Goal: Task Accomplishment & Management: Use online tool/utility

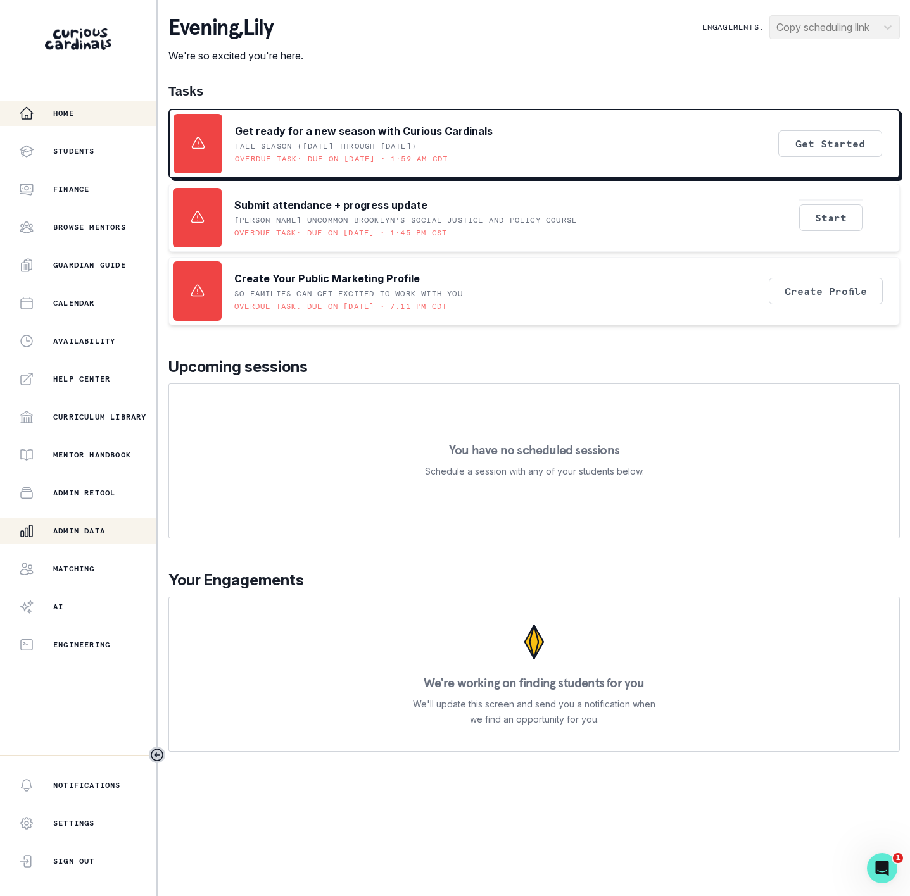
click at [80, 527] on p "Admin Data" at bounding box center [79, 531] width 52 height 10
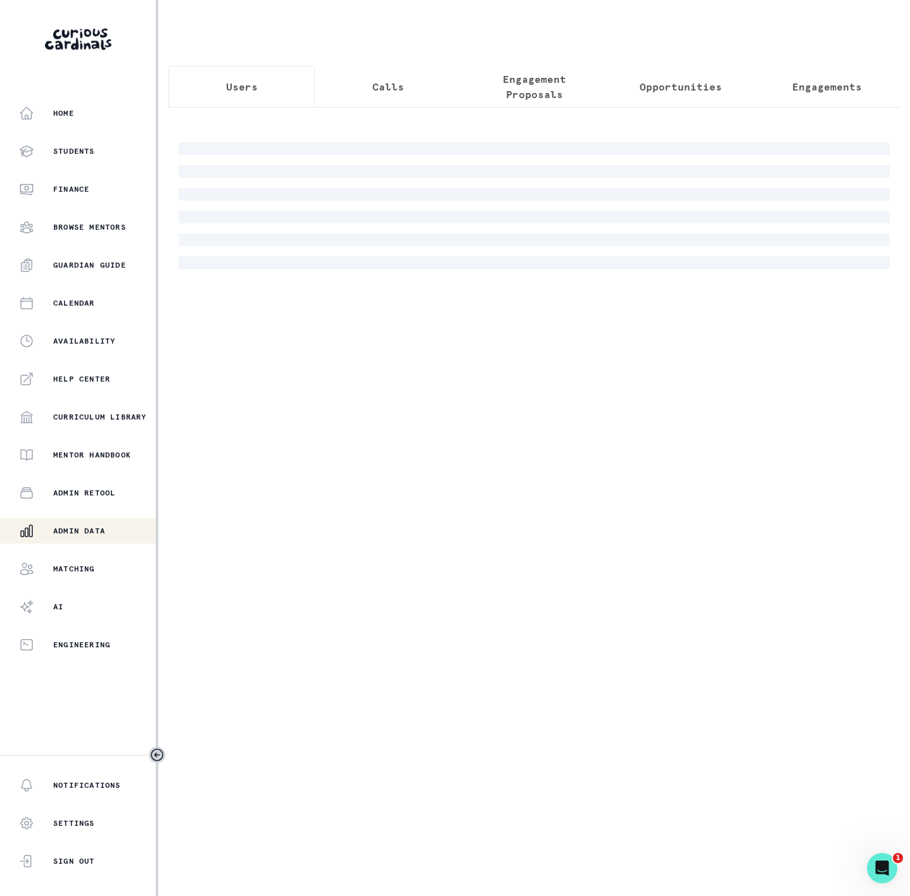
click at [793, 86] on p "Engagements" at bounding box center [827, 86] width 70 height 15
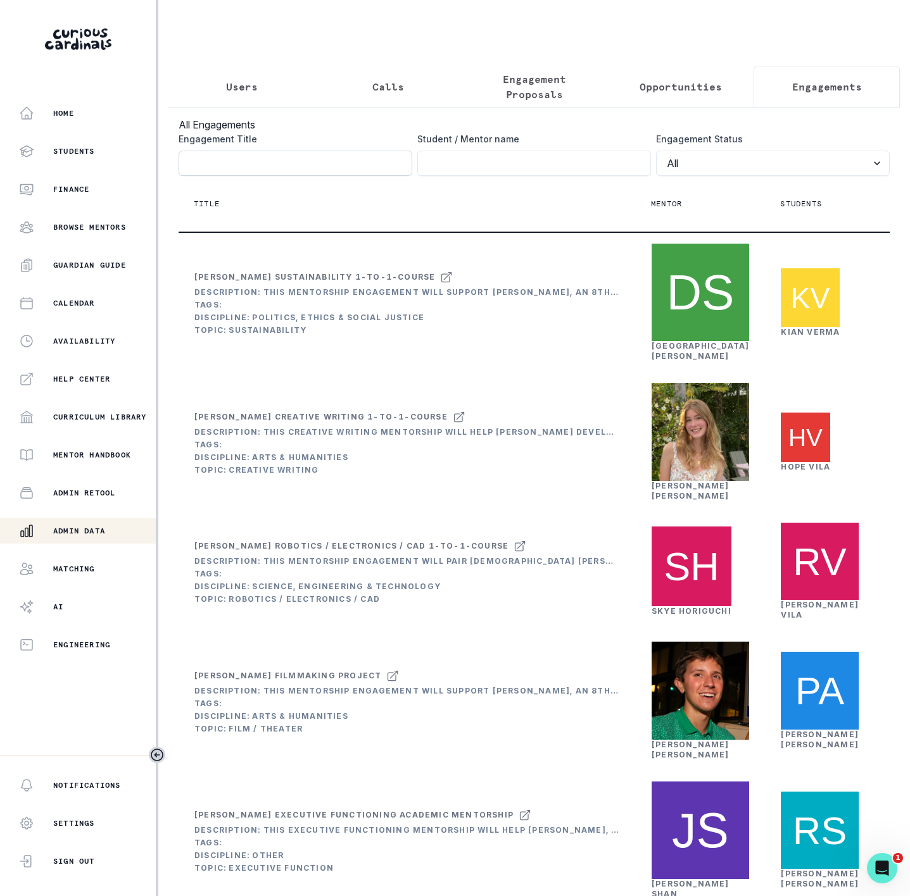
click at [221, 173] on input "Engagement Title" at bounding box center [296, 163] width 234 height 25
paste input "[PERSON_NAME]'s Music/Robotics Passion Pr"
type input "[PERSON_NAME]'s Music/Robotics Passion Pr"
click button "submit" at bounding box center [0, 0] width 0 height 0
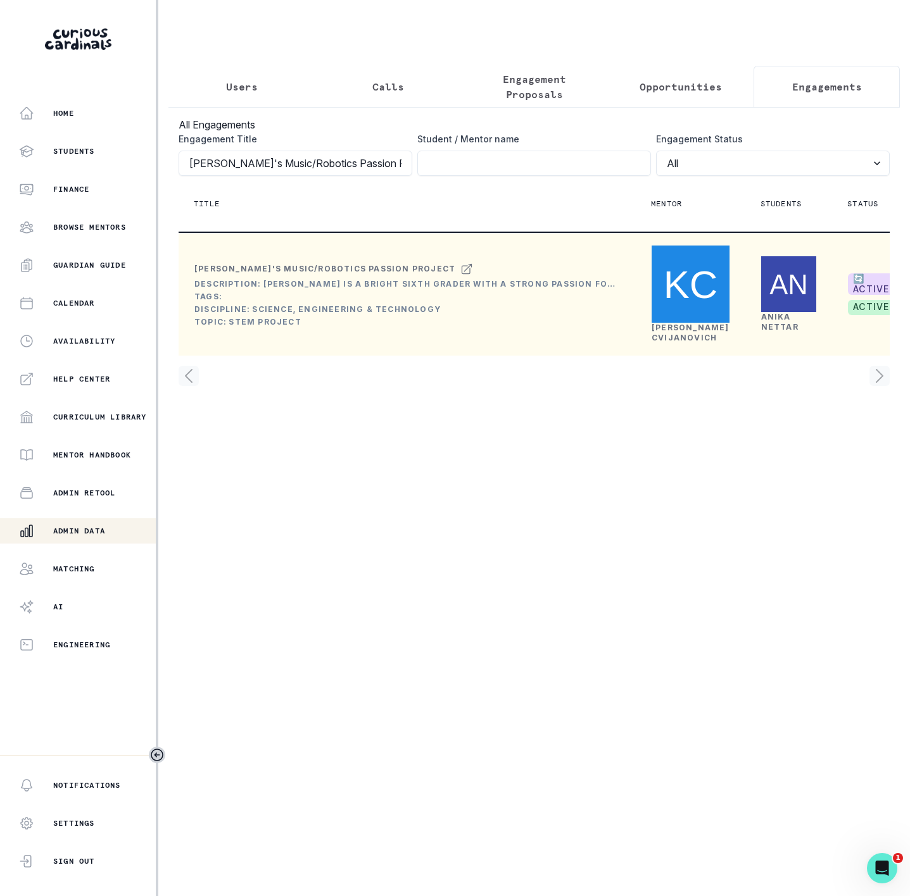
click at [686, 342] on link "[PERSON_NAME]" at bounding box center [690, 333] width 78 height 20
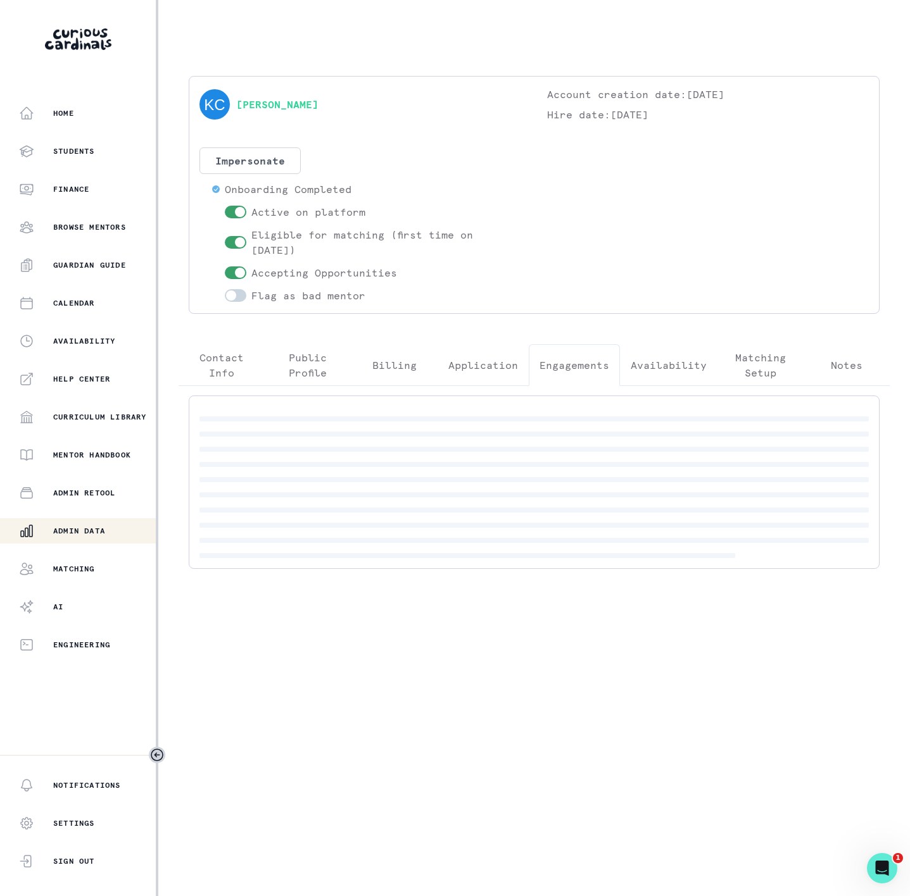
click at [576, 368] on p "Engagements" at bounding box center [574, 365] width 70 height 15
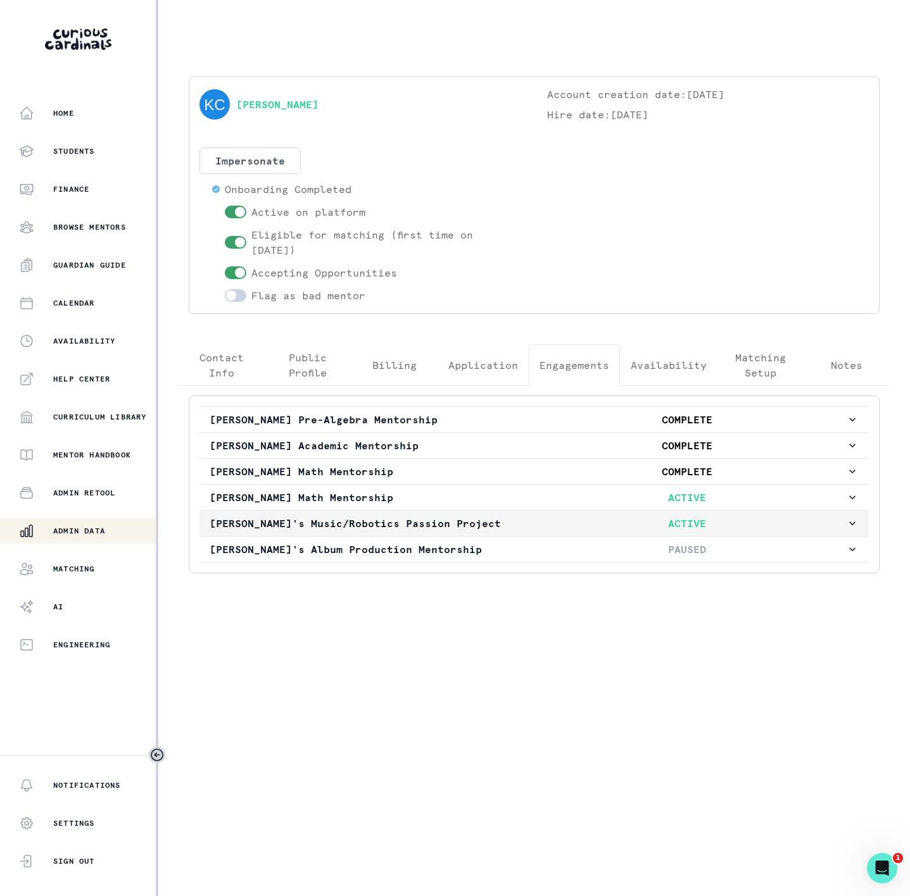
click at [291, 531] on p "[PERSON_NAME]'s Music/Robotics Passion Project" at bounding box center [369, 523] width 318 height 15
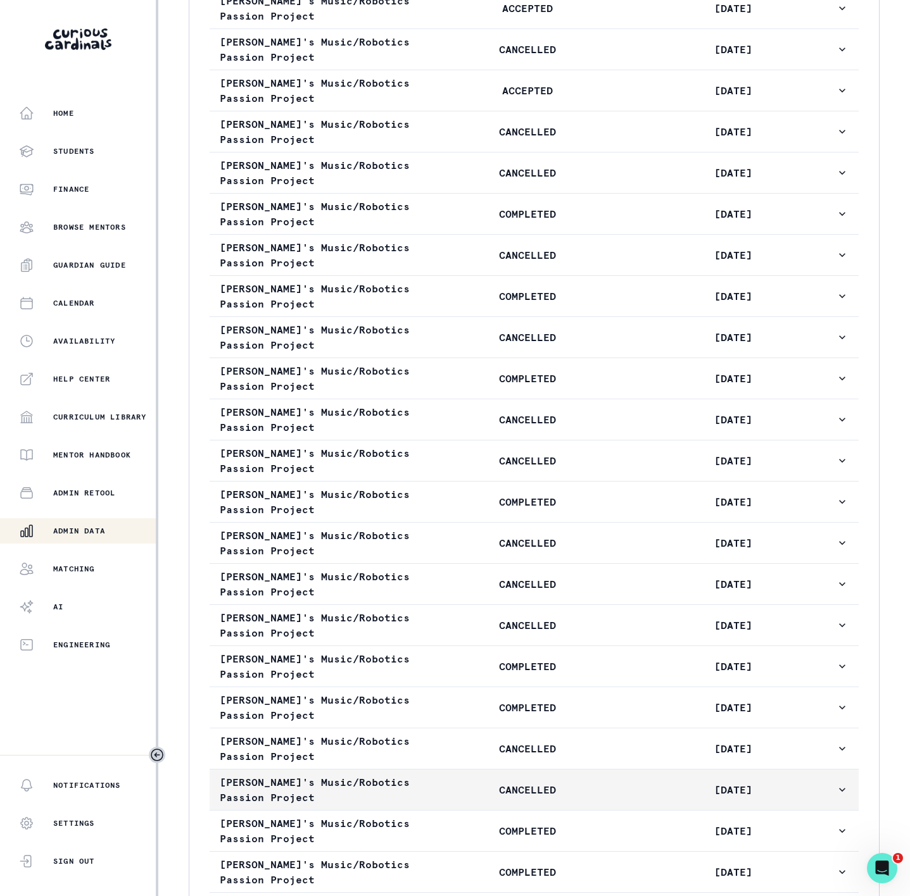
scroll to position [1234, 0]
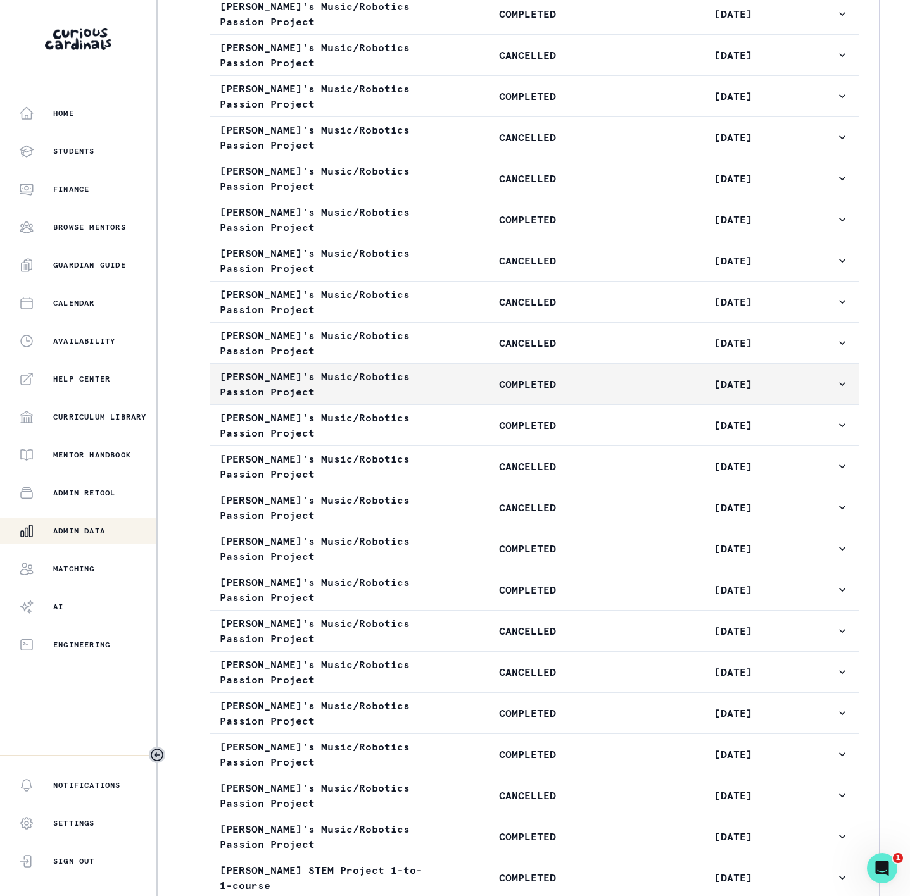
click at [520, 392] on p "COMPLETED" at bounding box center [527, 384] width 205 height 15
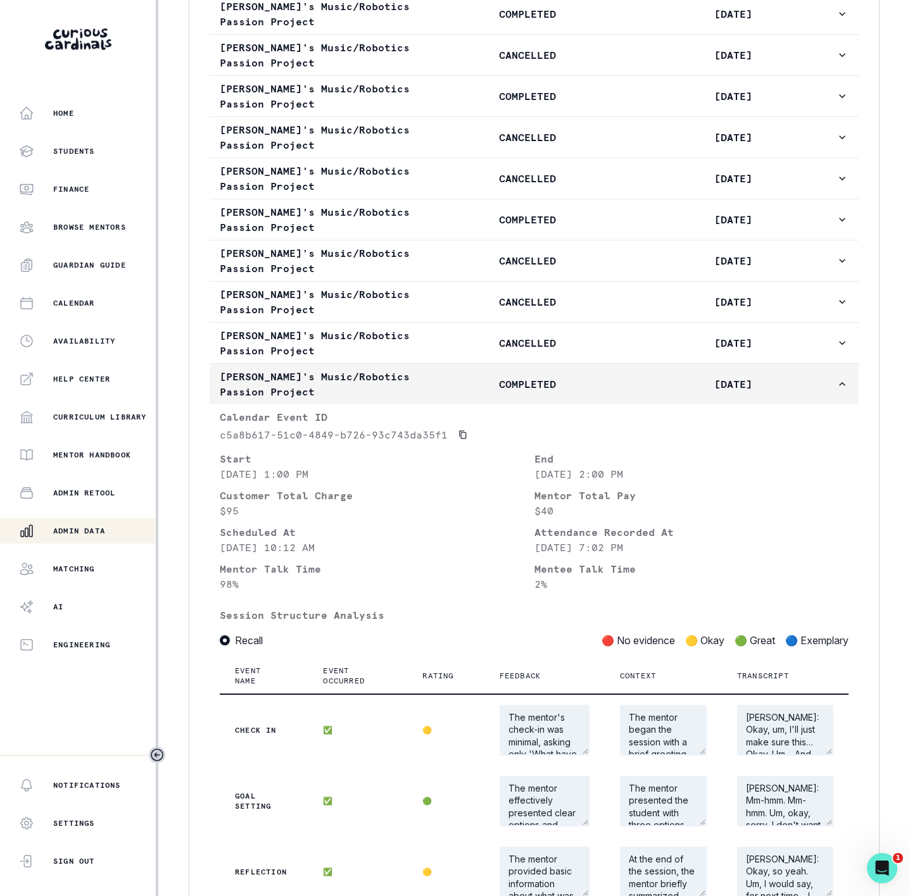
click at [502, 405] on button "[PERSON_NAME]'s Music/Robotics Passion Project COMPLETED [DATE]" at bounding box center [534, 384] width 649 height 41
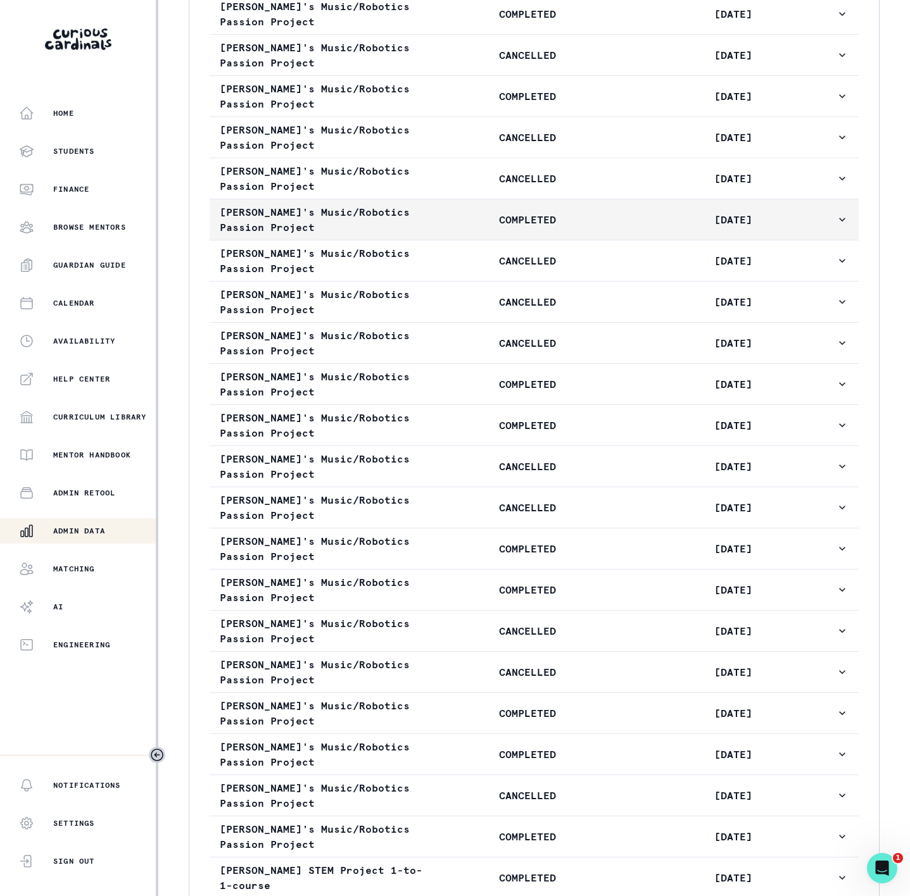
click at [490, 227] on p "COMPLETED" at bounding box center [527, 219] width 205 height 15
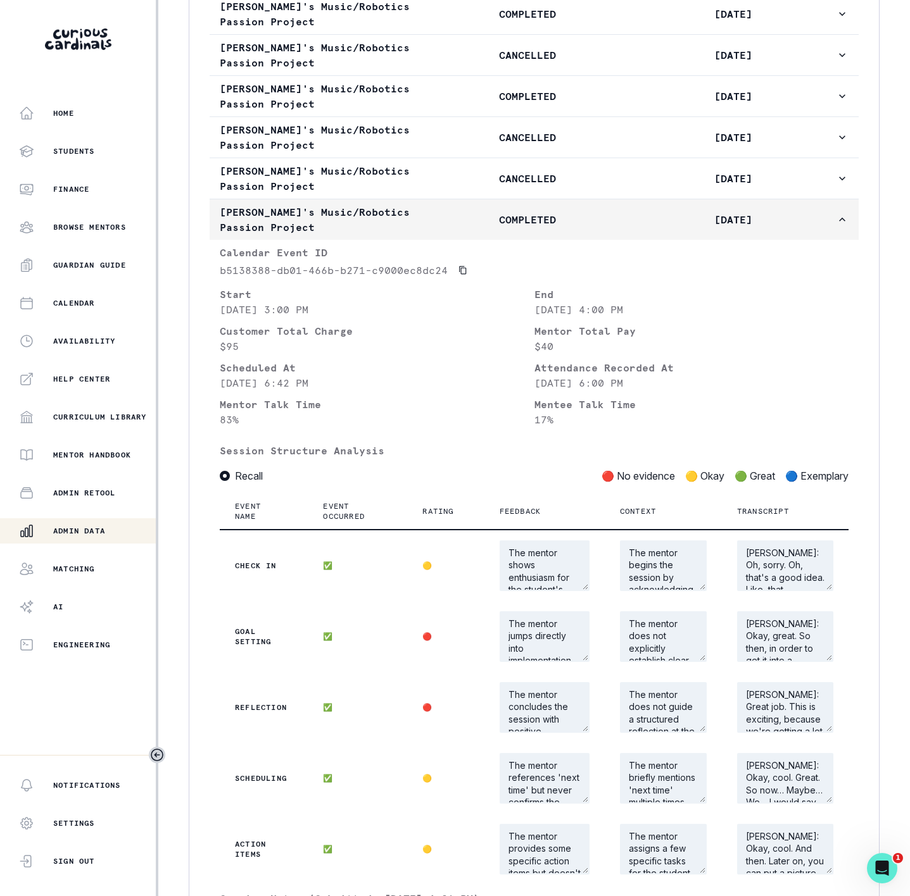
click at [490, 227] on p "COMPLETED" at bounding box center [527, 219] width 205 height 15
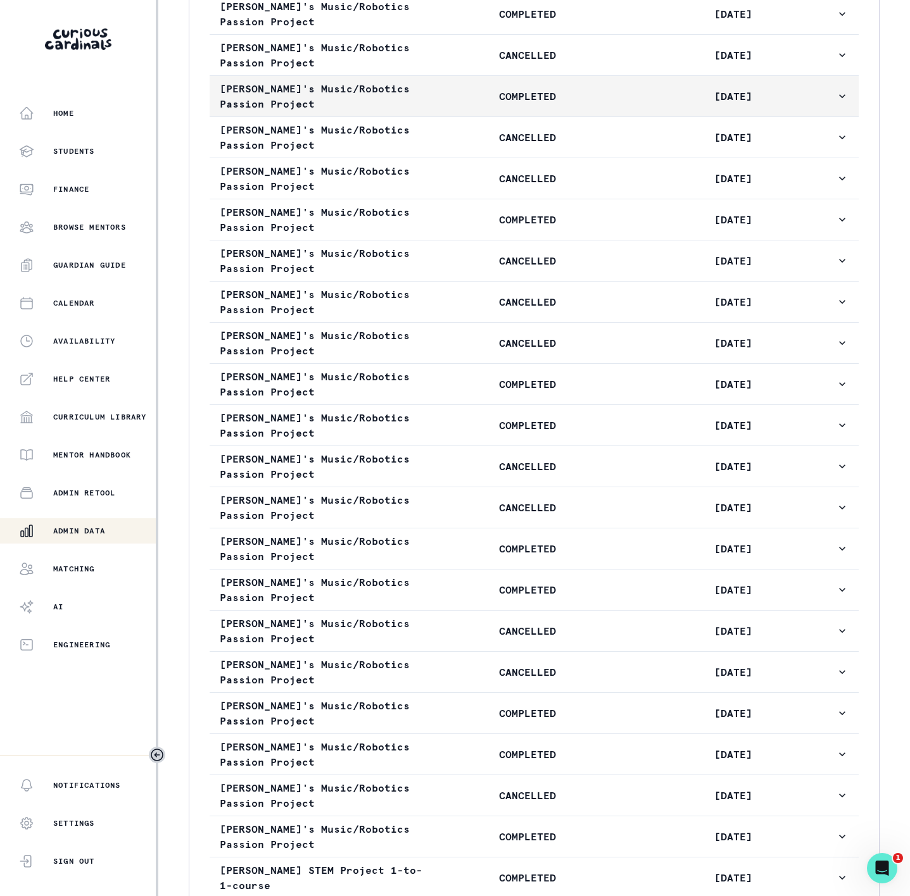
scroll to position [1140, 0]
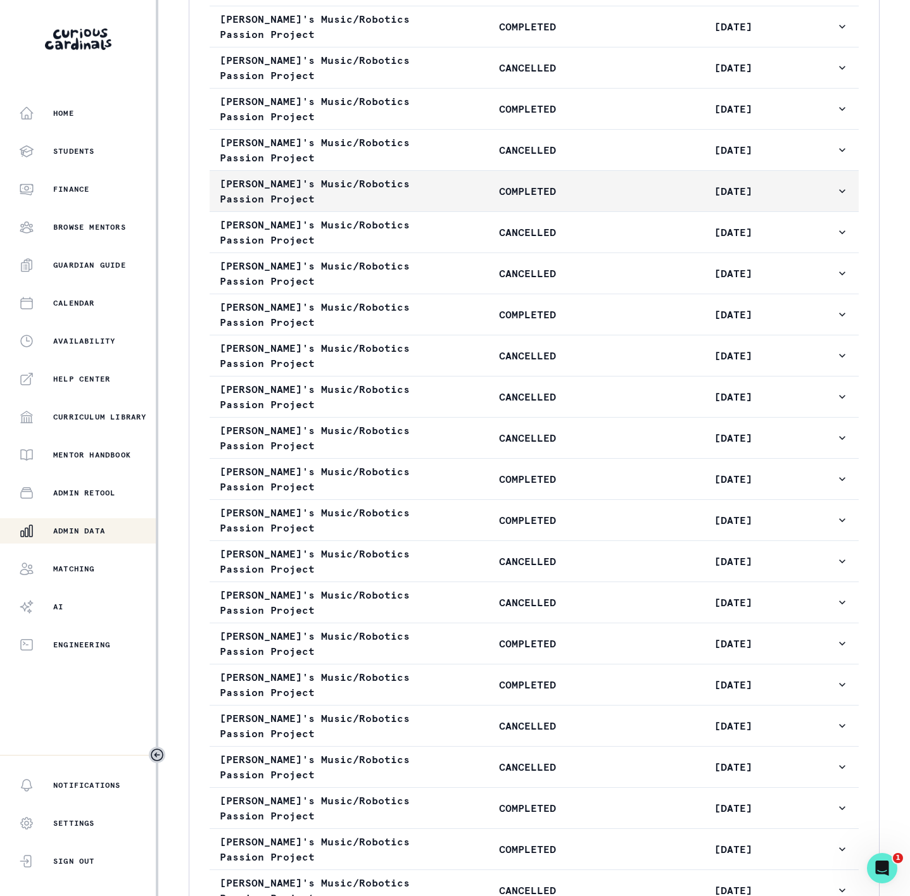
click at [493, 211] on button "[PERSON_NAME]'s Music/Robotics Passion Project COMPLETED [DATE]" at bounding box center [534, 191] width 649 height 41
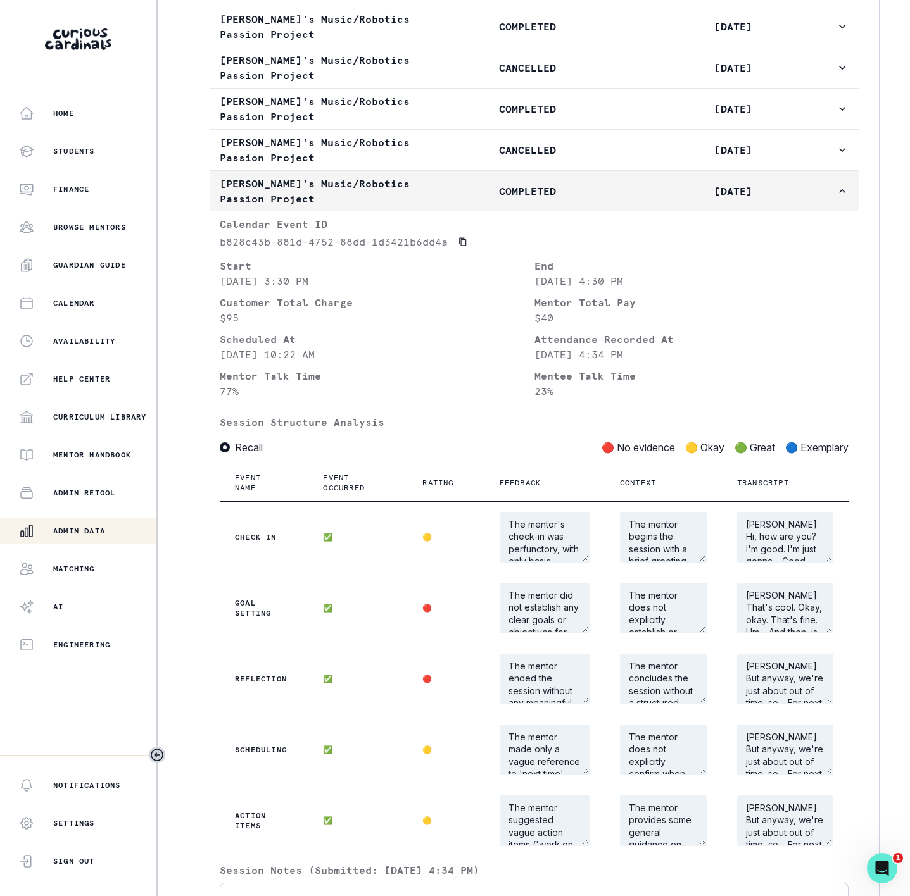
click at [493, 211] on button "[PERSON_NAME]'s Music/Robotics Passion Project COMPLETED [DATE]" at bounding box center [534, 191] width 649 height 41
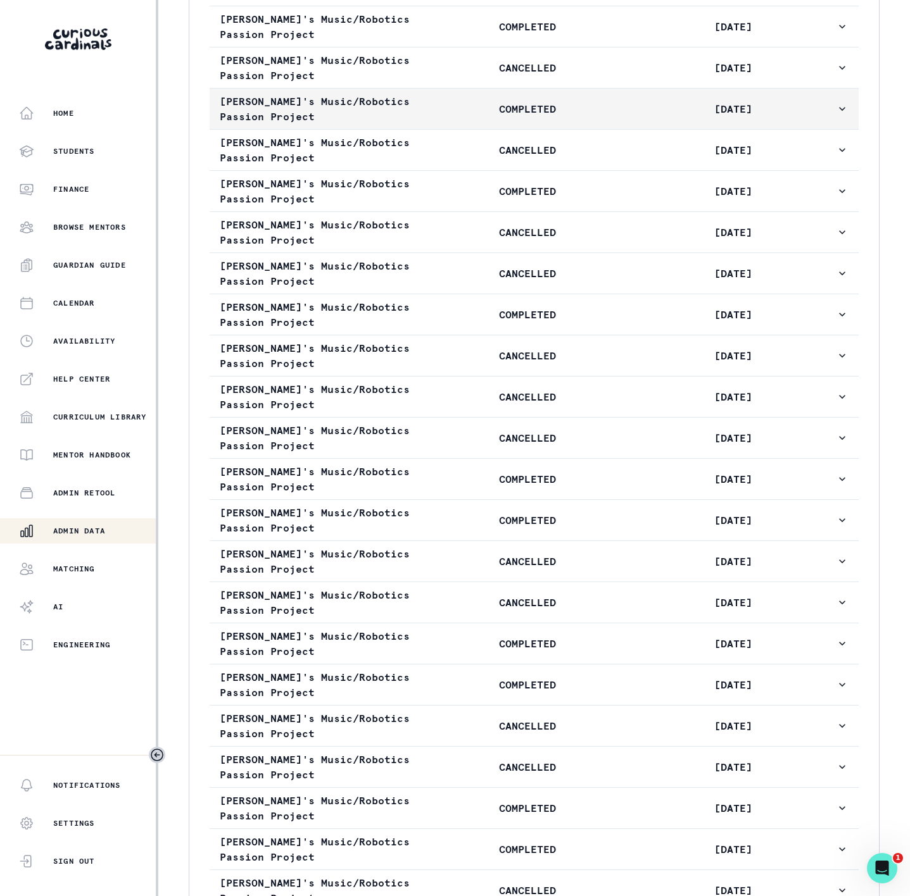
click at [490, 129] on button "[PERSON_NAME]'s Music/Robotics Passion Project COMPLETED [DATE]" at bounding box center [534, 109] width 649 height 41
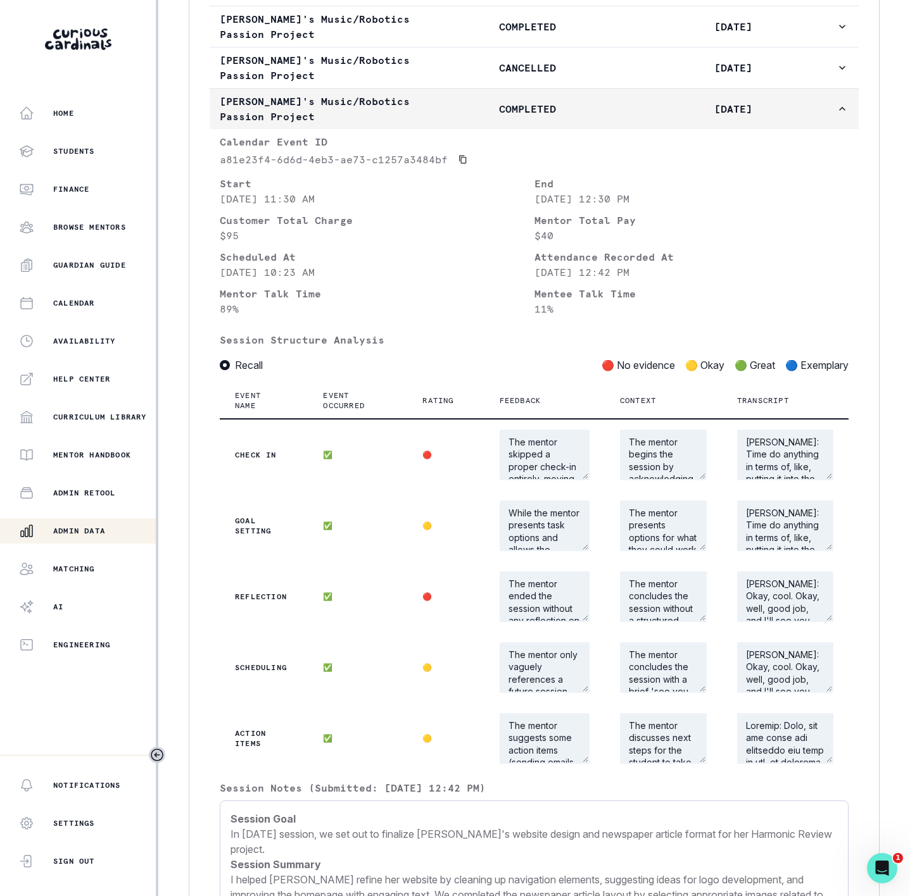
click at [490, 129] on button "[PERSON_NAME]'s Music/Robotics Passion Project COMPLETED [DATE]" at bounding box center [534, 109] width 649 height 41
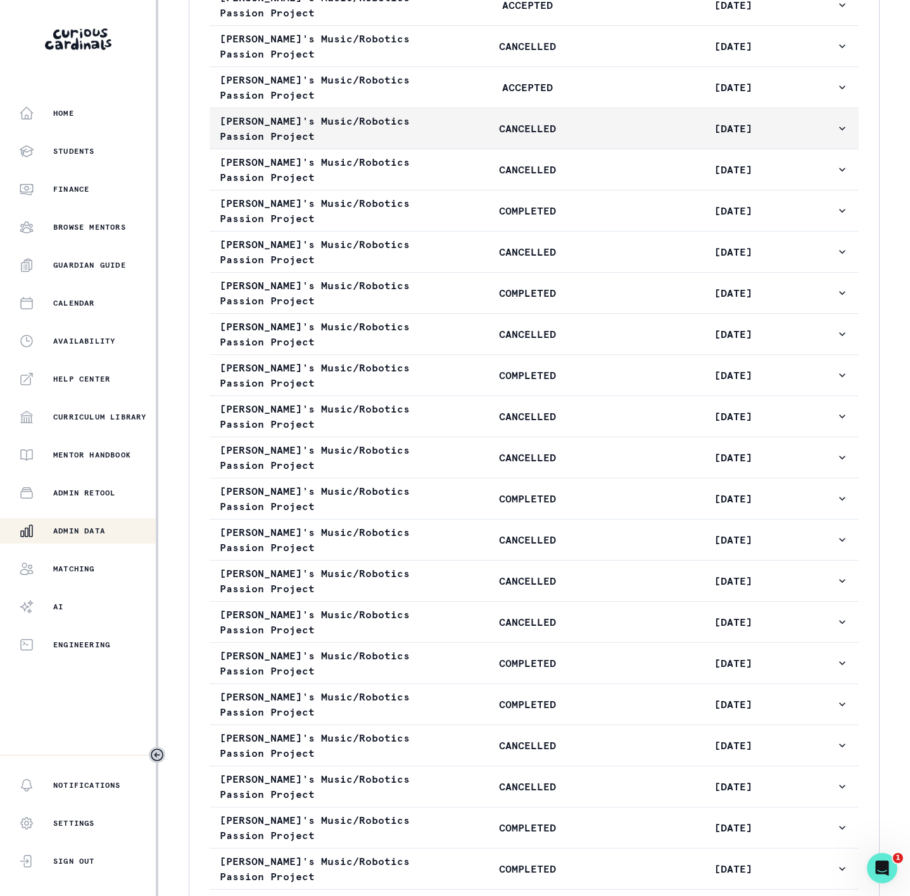
scroll to position [950, 0]
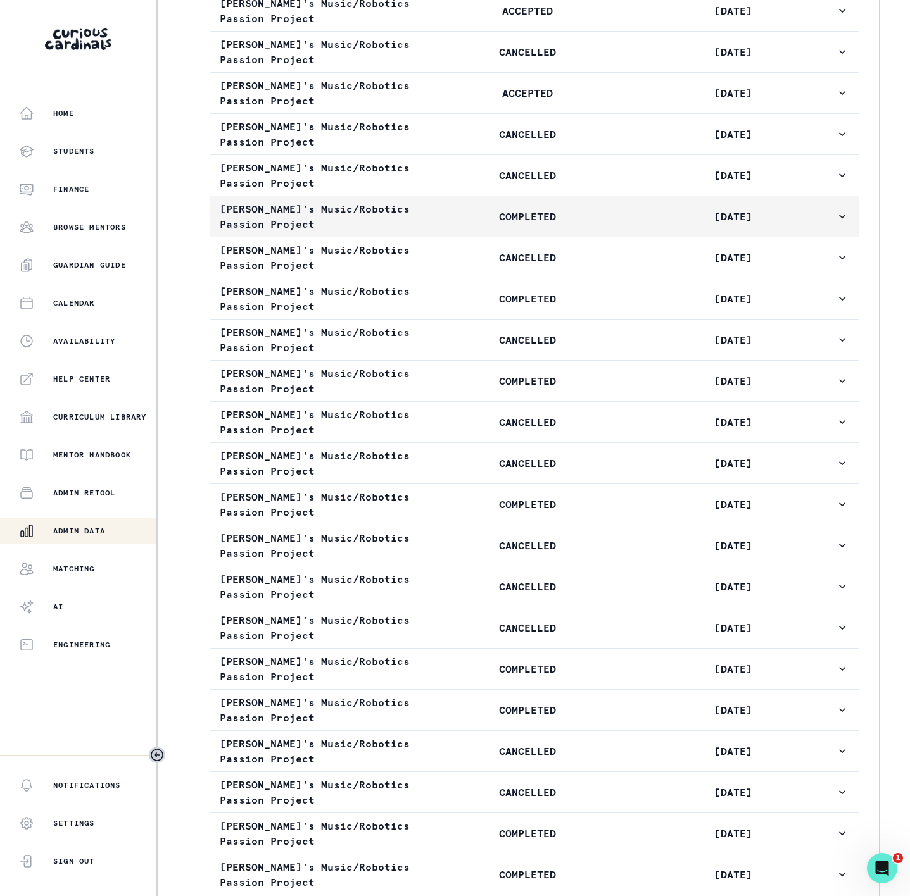
click at [480, 224] on p "COMPLETED" at bounding box center [527, 216] width 205 height 15
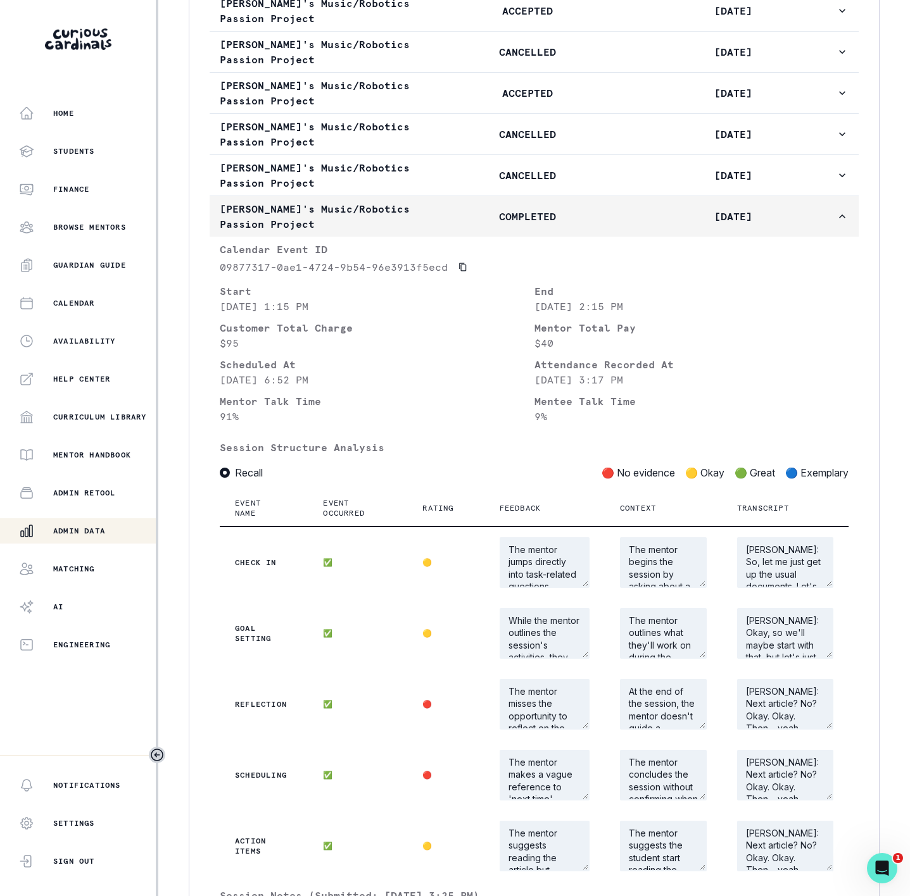
click at [480, 224] on p "COMPLETED" at bounding box center [527, 216] width 205 height 15
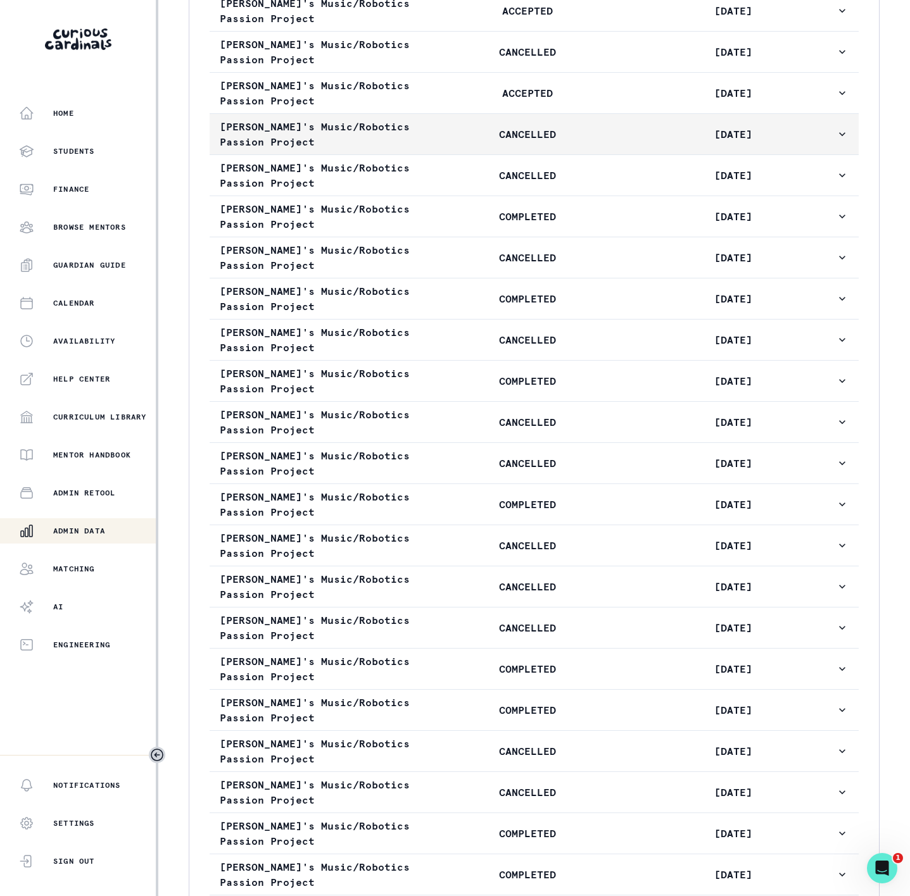
scroll to position [855, 0]
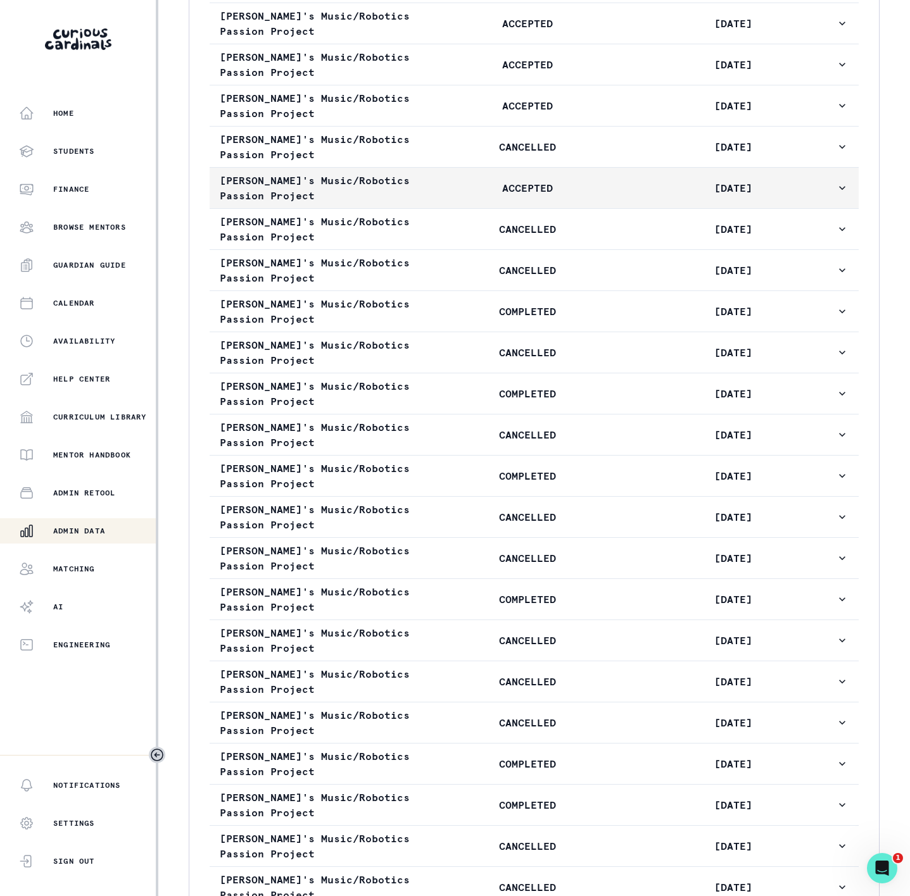
click at [463, 196] on p "ACCEPTED" at bounding box center [527, 187] width 205 height 15
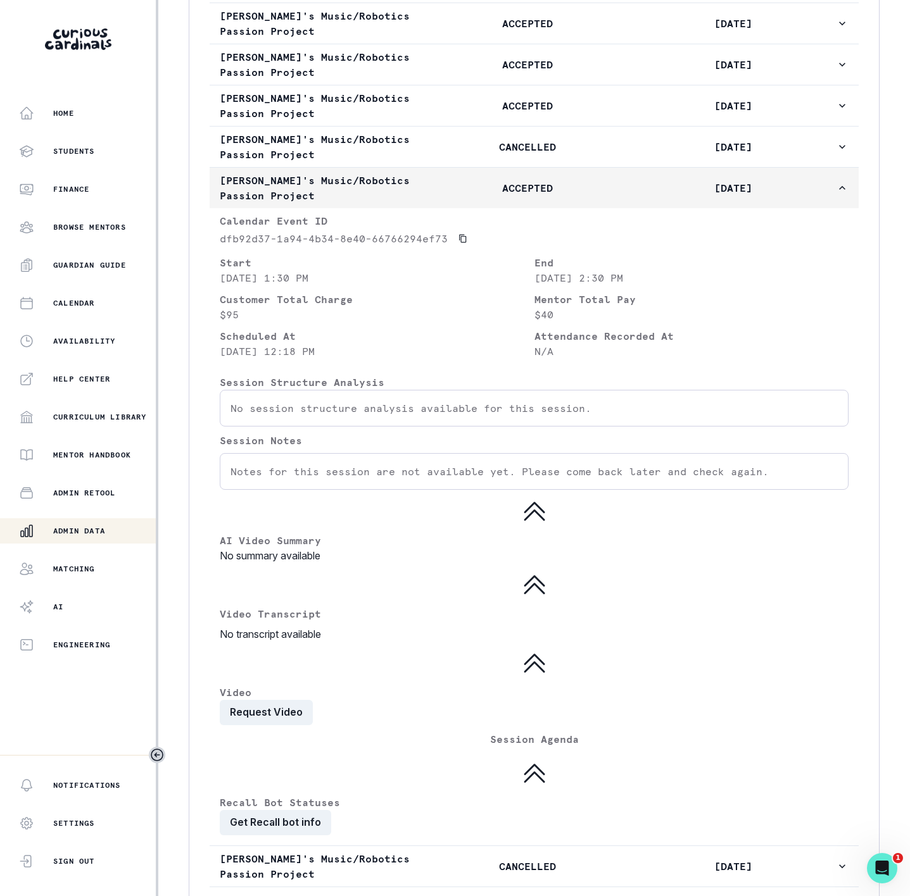
click at [463, 196] on p "ACCEPTED" at bounding box center [527, 187] width 205 height 15
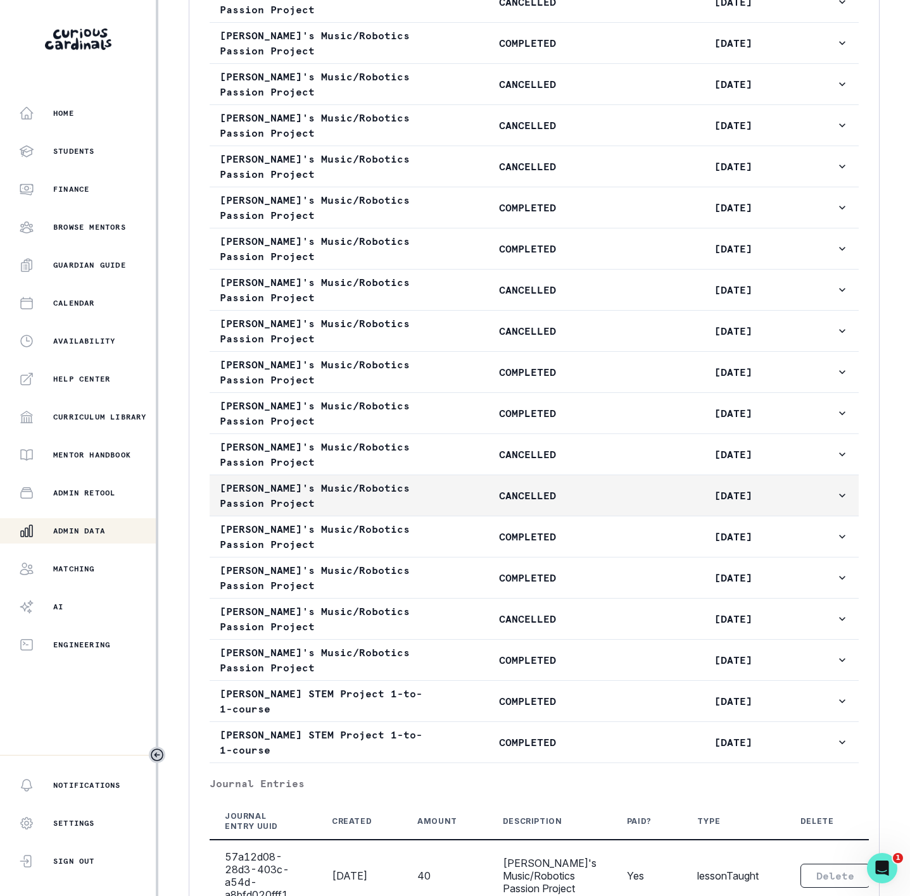
scroll to position [1519, 0]
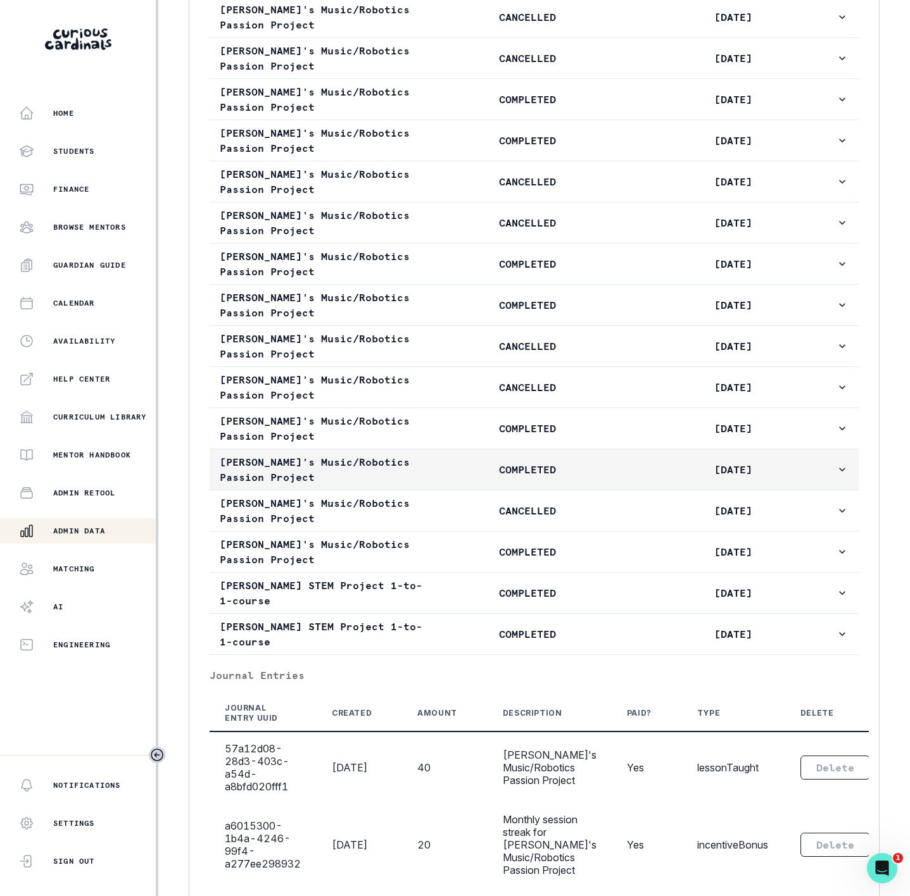
click at [505, 477] on p "COMPLETED" at bounding box center [527, 469] width 205 height 15
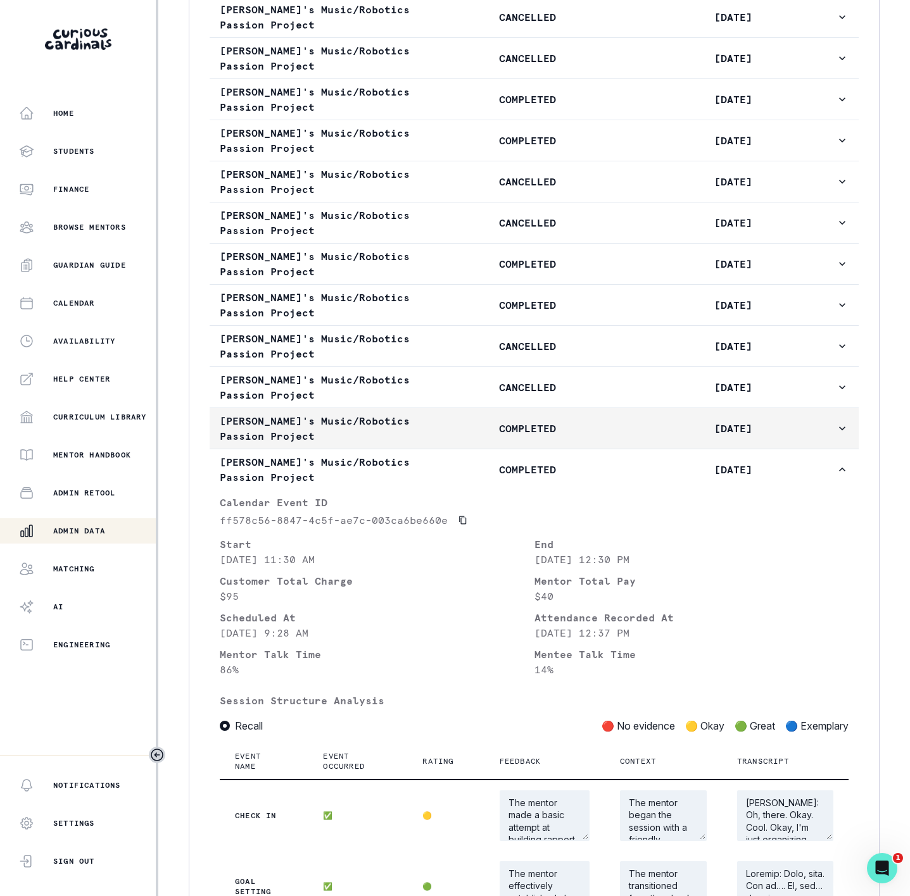
click at [501, 436] on p "COMPLETED" at bounding box center [527, 428] width 205 height 15
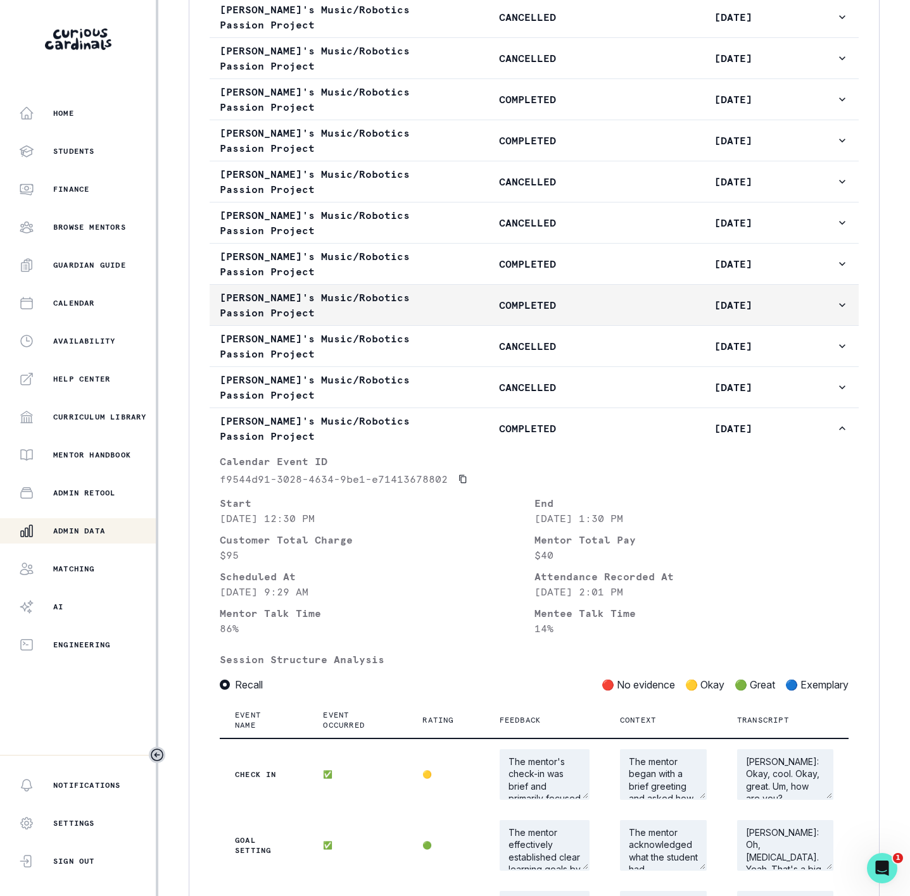
click at [499, 313] on p "COMPLETED" at bounding box center [527, 305] width 205 height 15
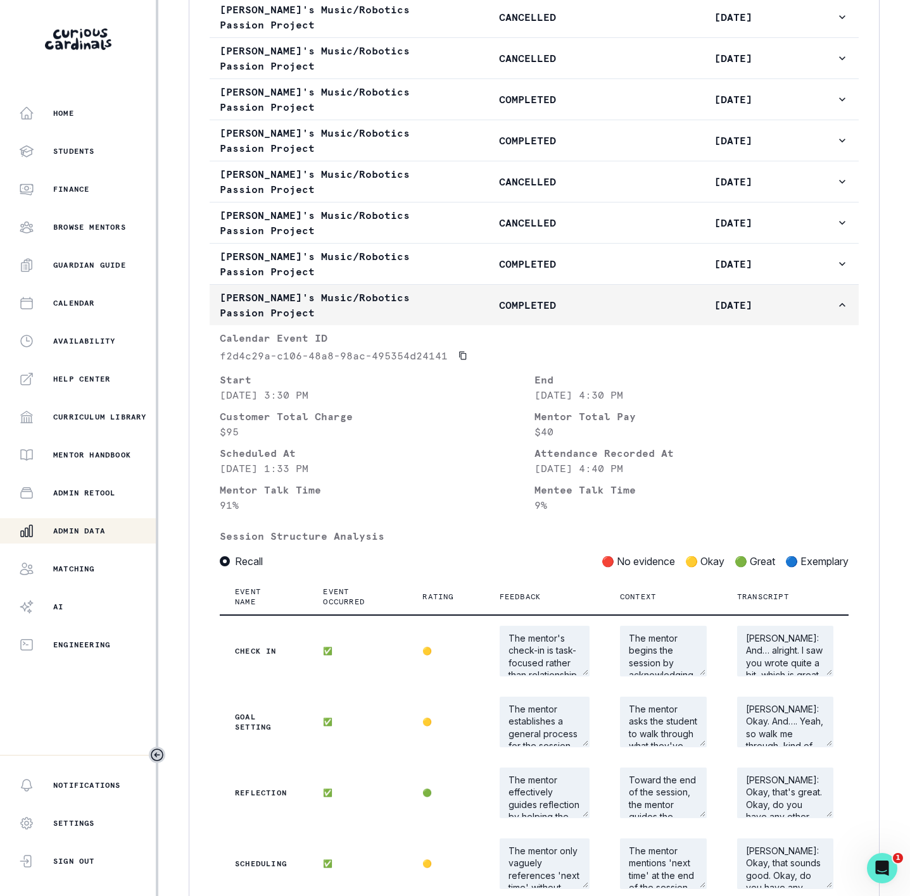
click at [499, 313] on p "COMPLETED" at bounding box center [527, 305] width 205 height 15
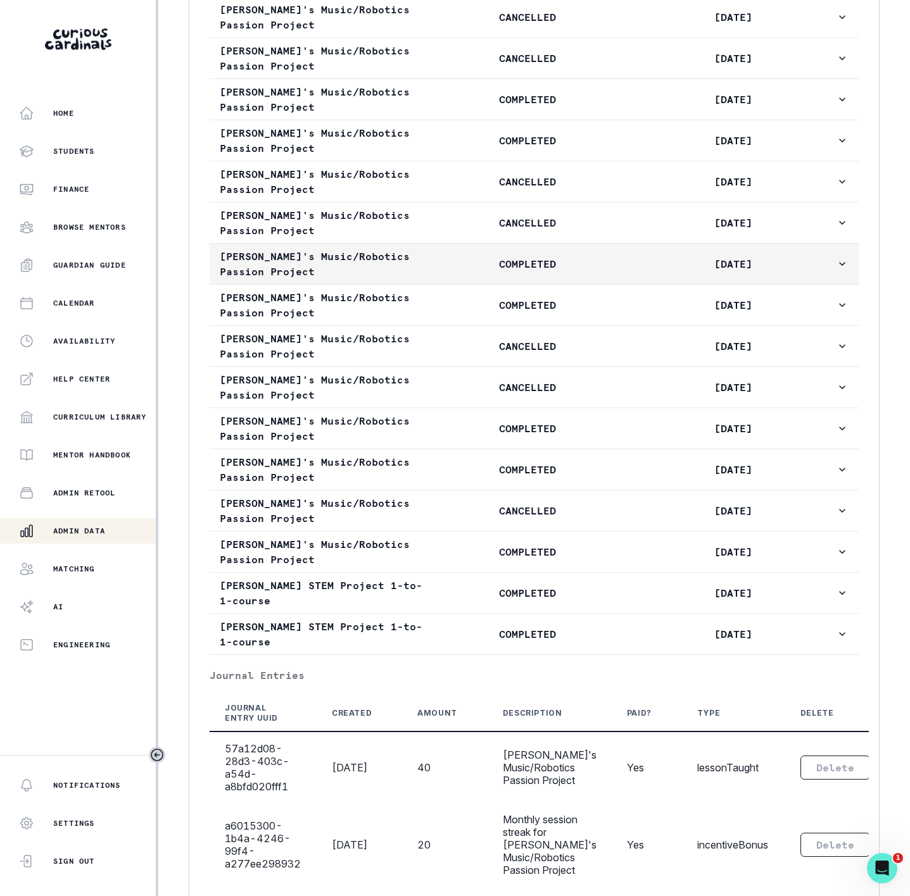
click at [499, 272] on p "COMPLETED" at bounding box center [527, 263] width 205 height 15
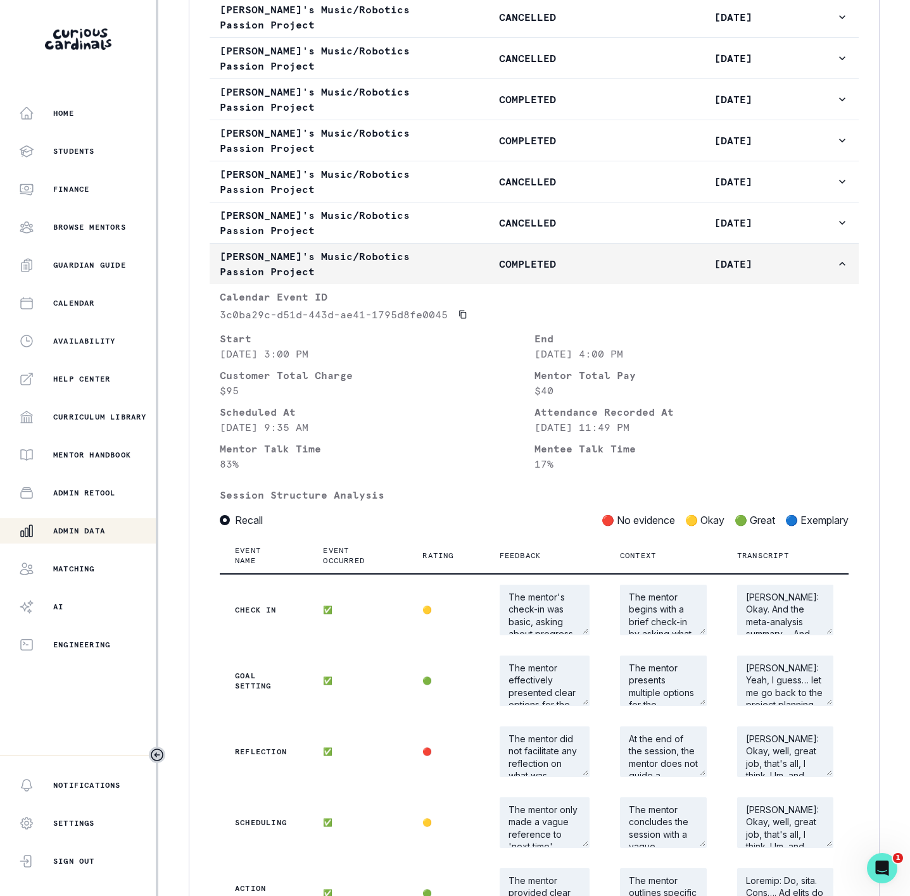
click at [499, 272] on p "COMPLETED" at bounding box center [527, 263] width 205 height 15
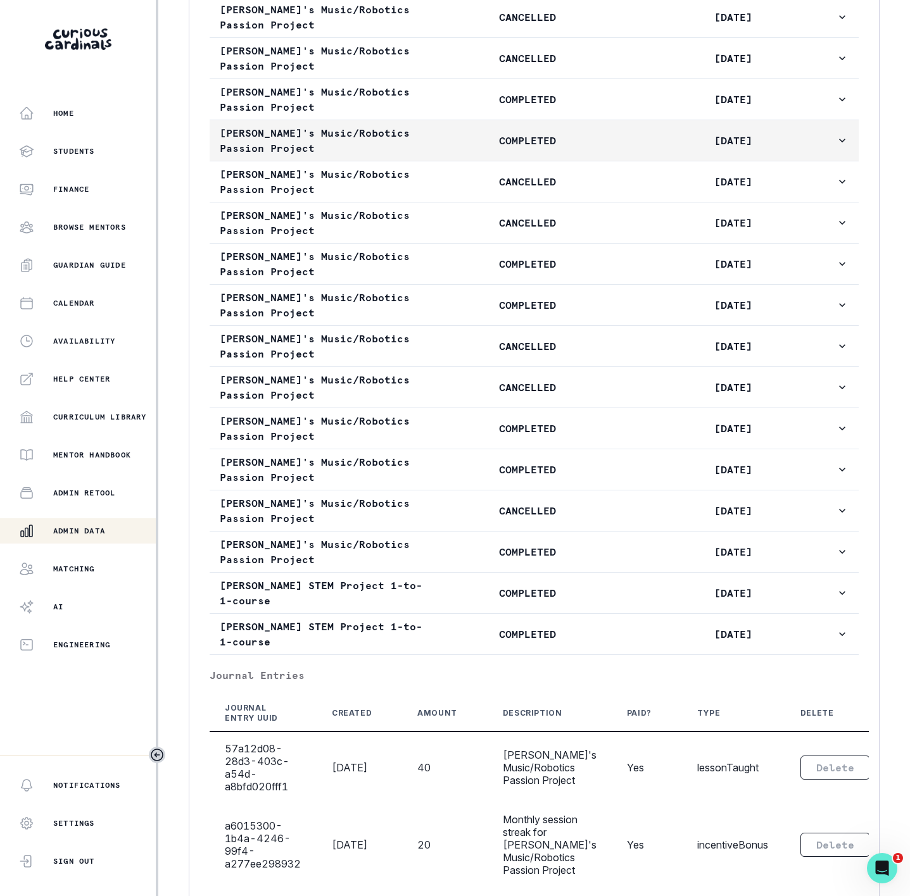
click at [499, 148] on p "COMPLETED" at bounding box center [527, 140] width 205 height 15
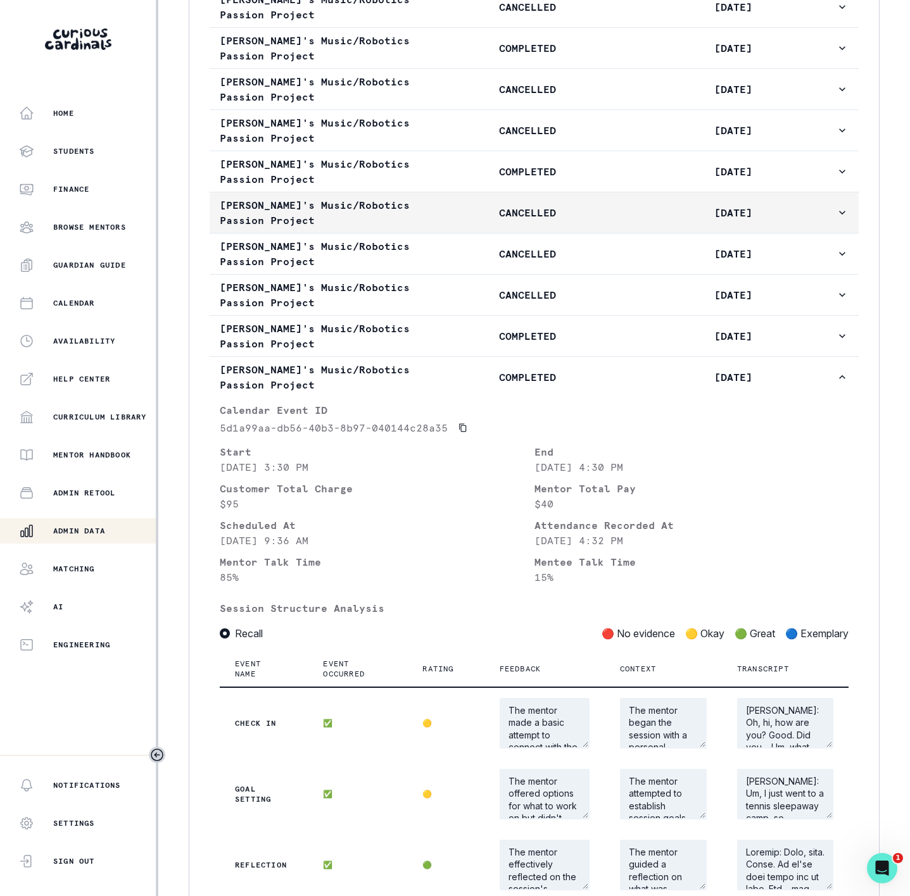
scroll to position [1234, 0]
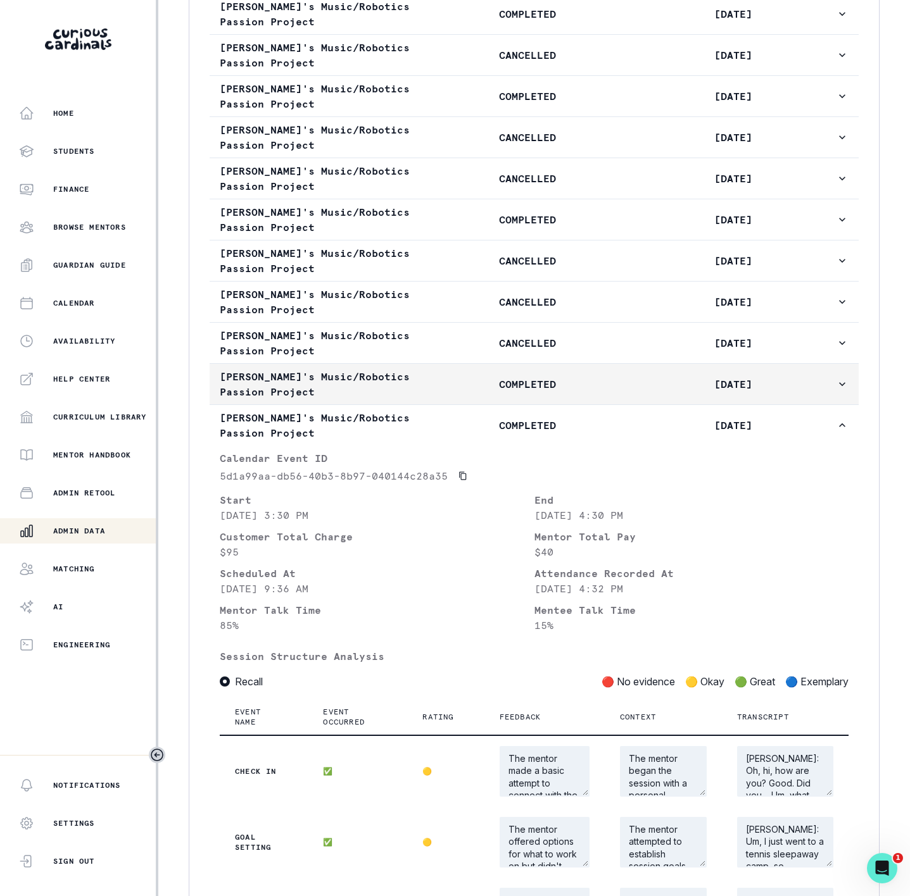
click at [534, 392] on p "COMPLETED" at bounding box center [527, 384] width 205 height 15
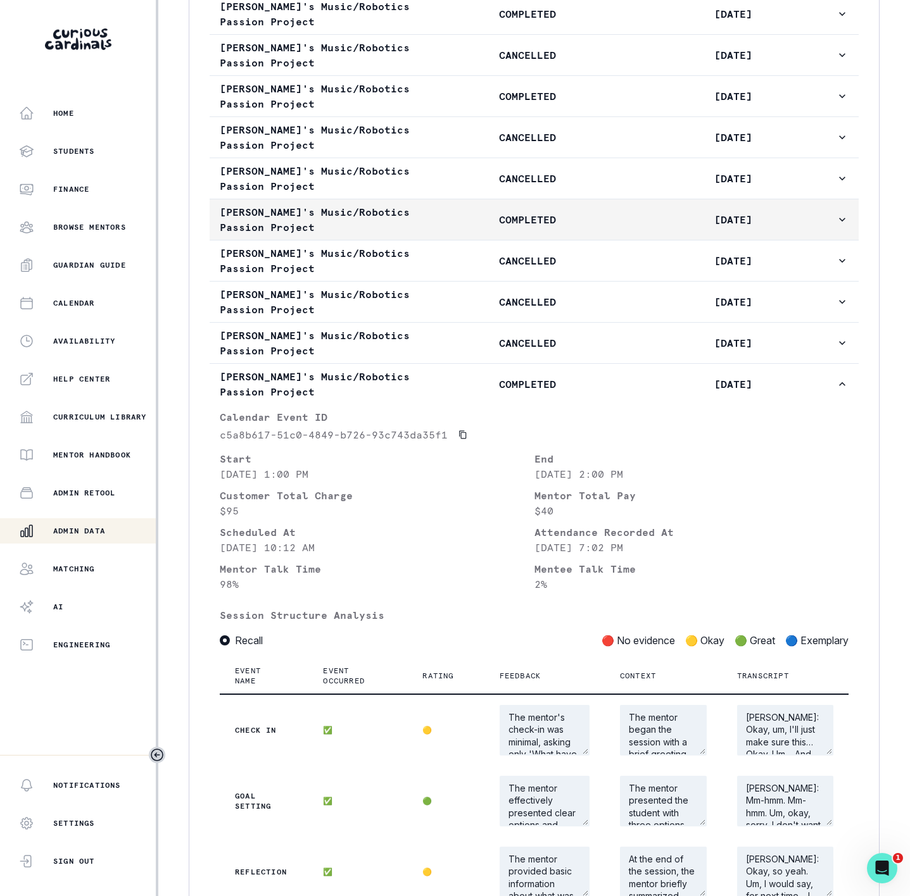
click at [538, 227] on p "COMPLETED" at bounding box center [527, 219] width 205 height 15
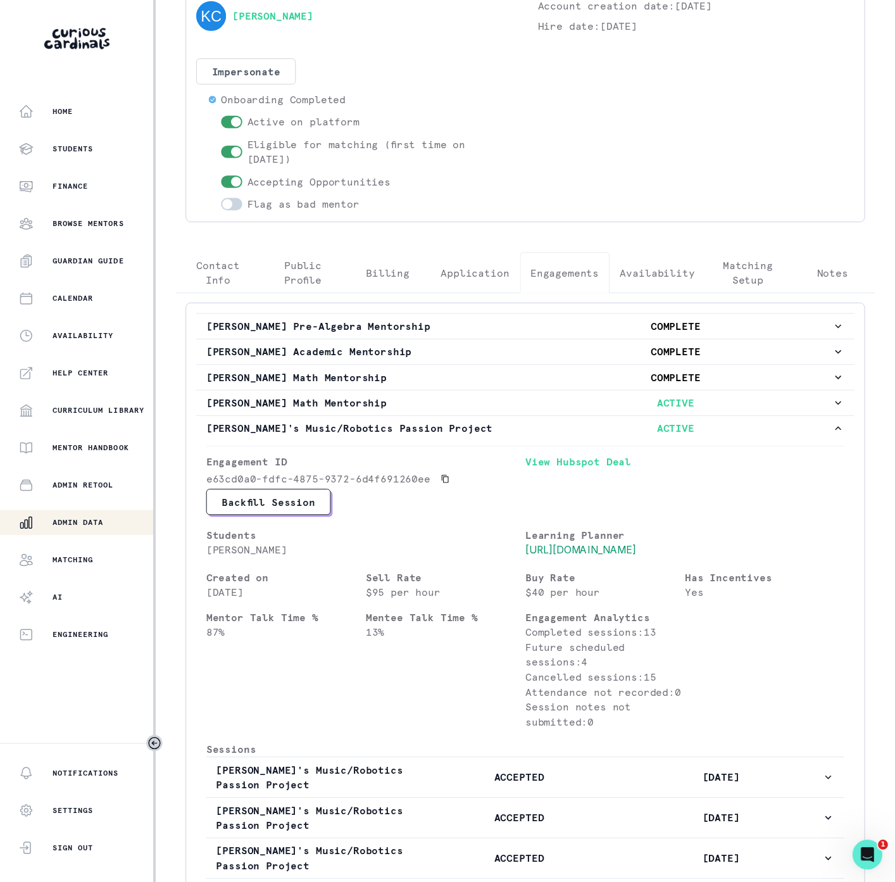
scroll to position [0, 0]
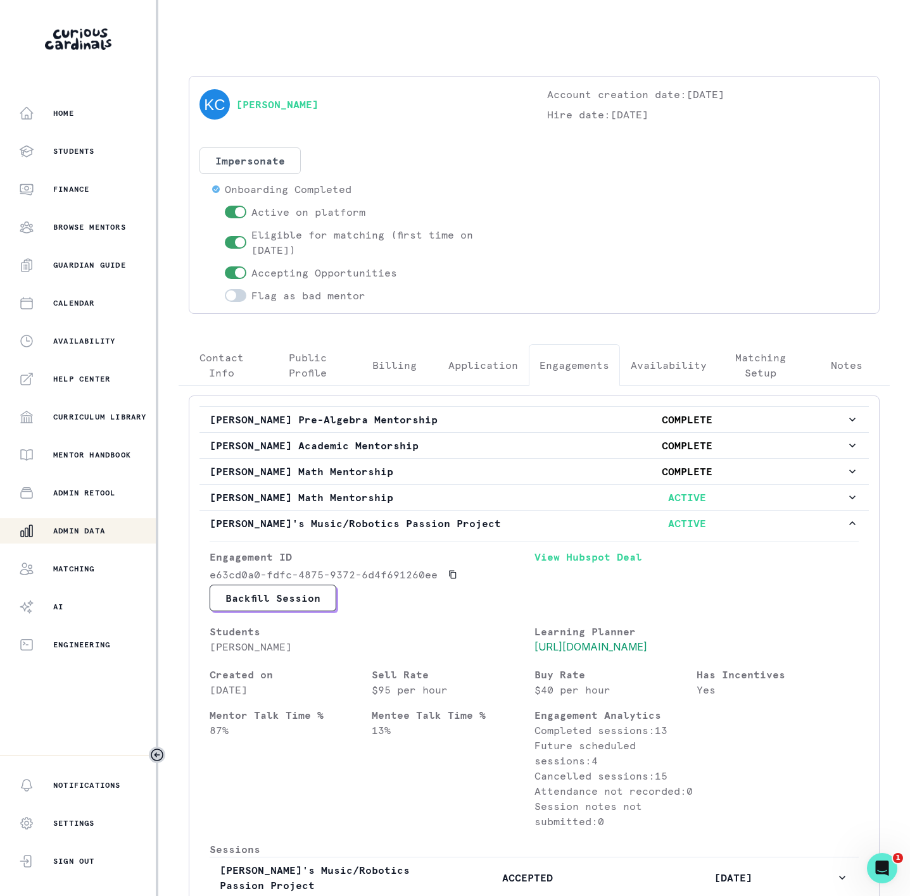
click at [103, 524] on div "Admin Data" at bounding box center [87, 531] width 137 height 15
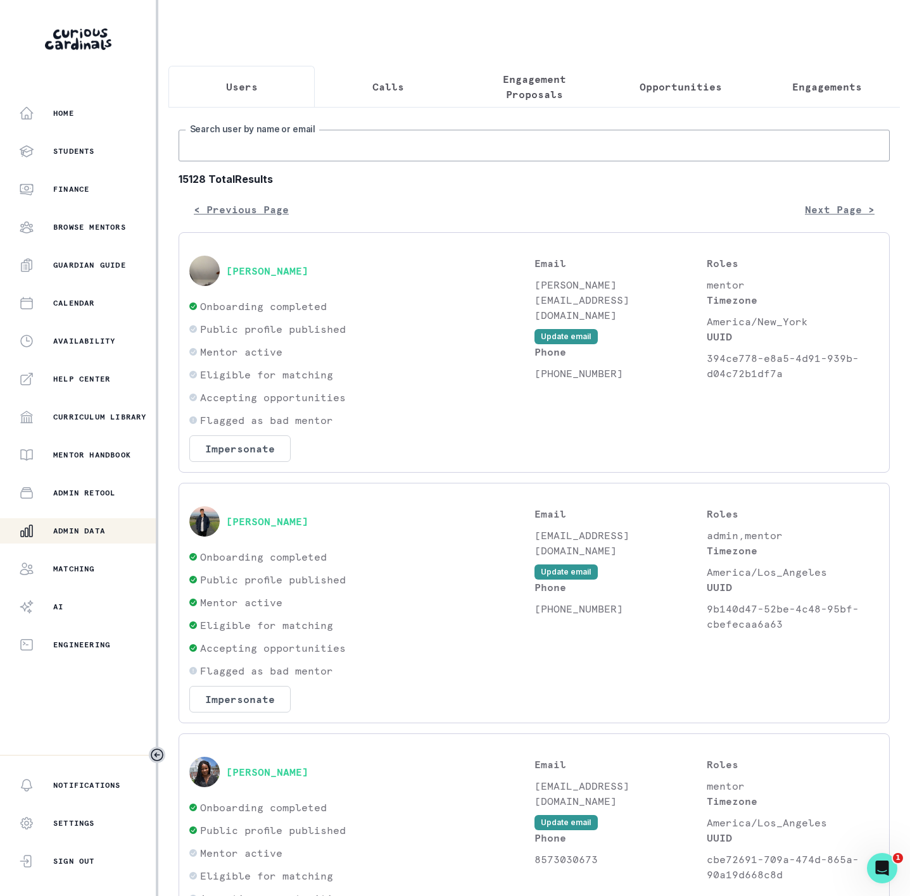
click at [238, 153] on input "Search user by name or email" at bounding box center [534, 146] width 711 height 32
paste input "[PERSON_NAME]"
type input "[PERSON_NAME]"
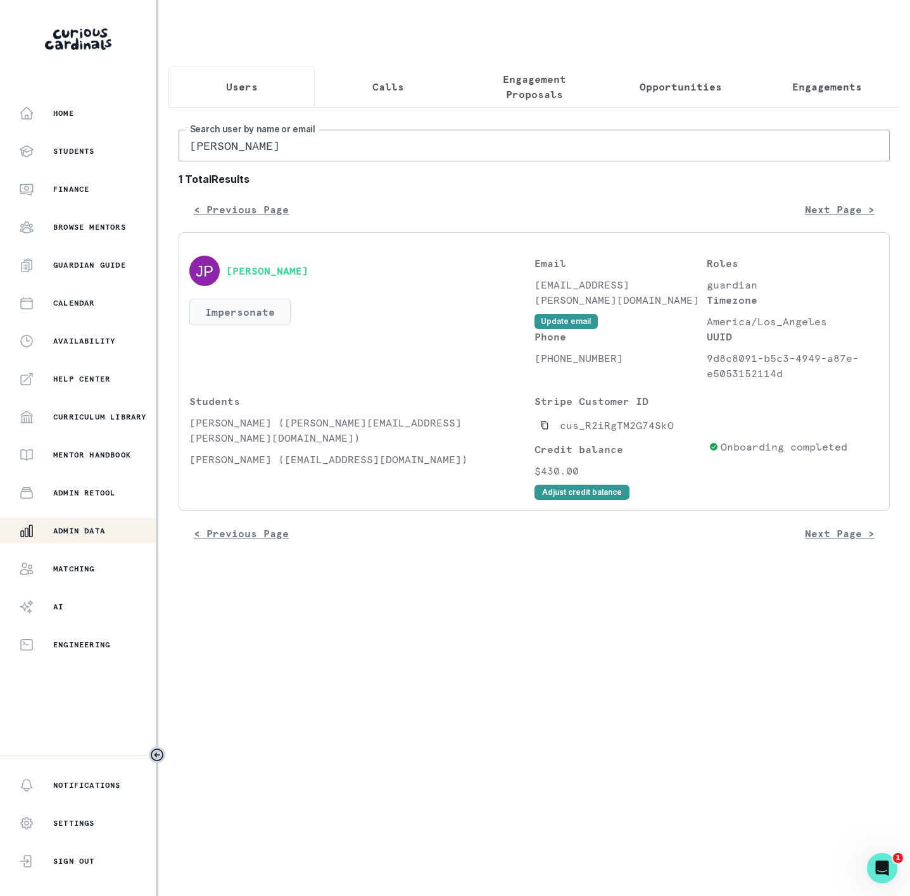
click at [238, 325] on button "Impersonate" at bounding box center [239, 312] width 101 height 27
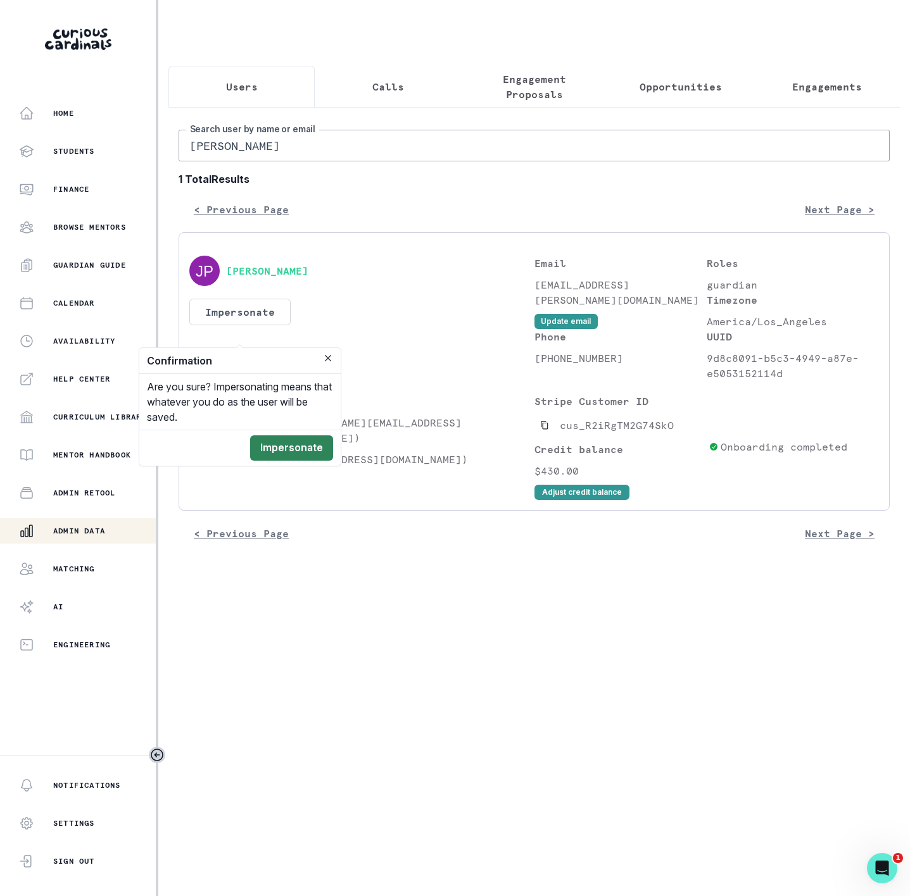
click at [303, 443] on button "Impersonate" at bounding box center [291, 448] width 83 height 25
